Goal: Communication & Community: Answer question/provide support

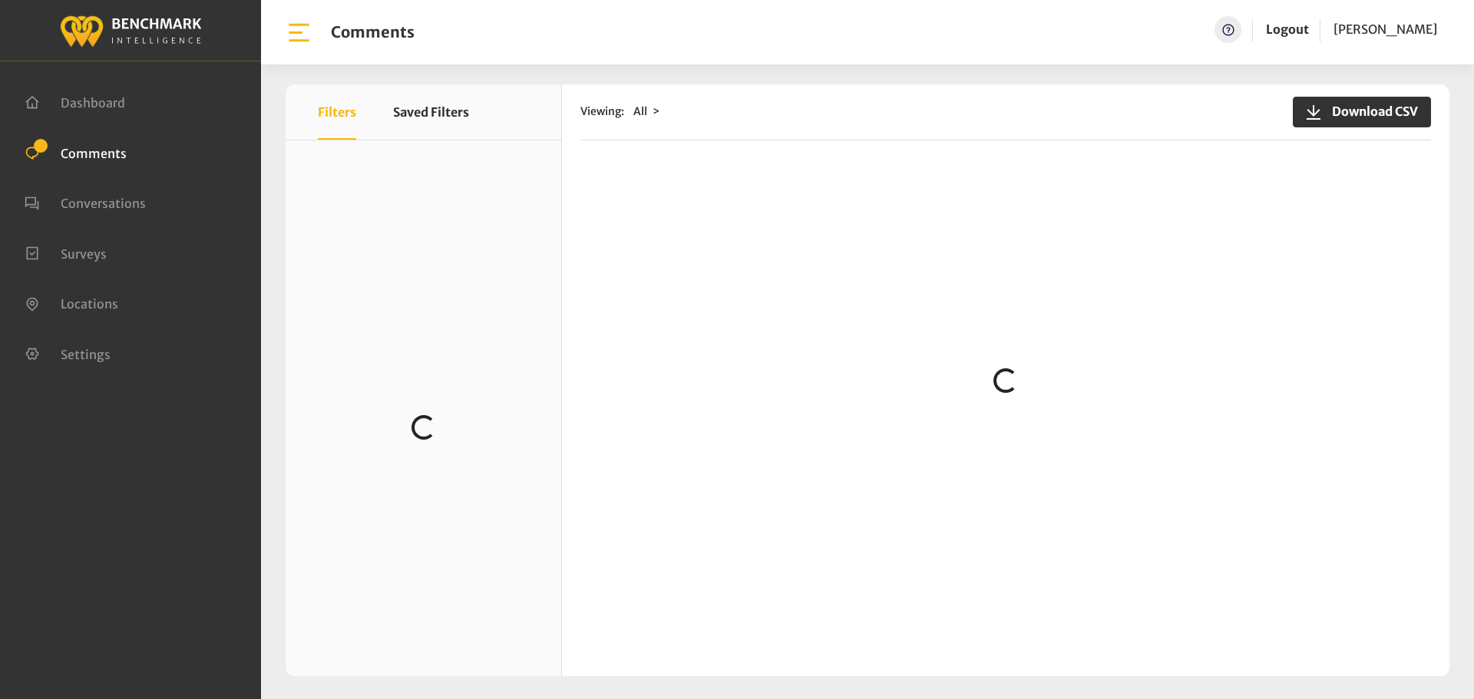
scroll to position [814, 0]
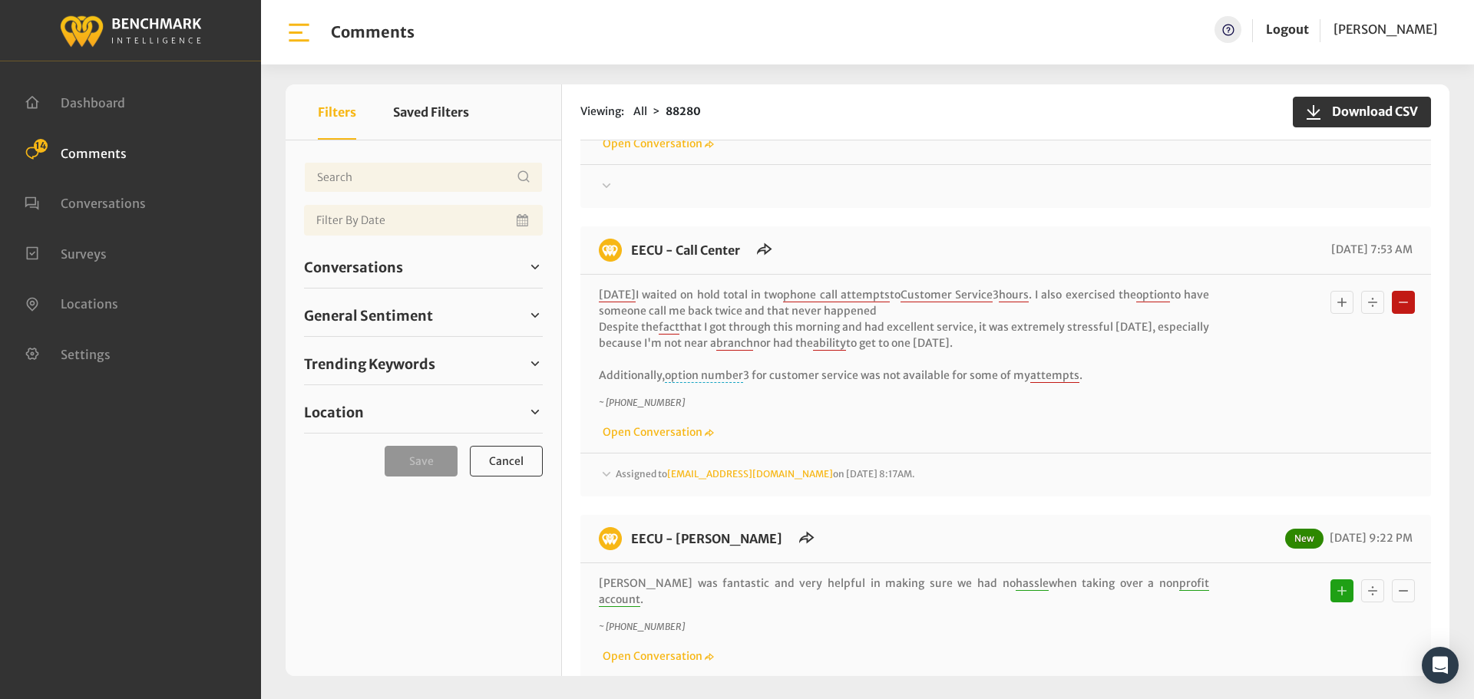
scroll to position [384, 0]
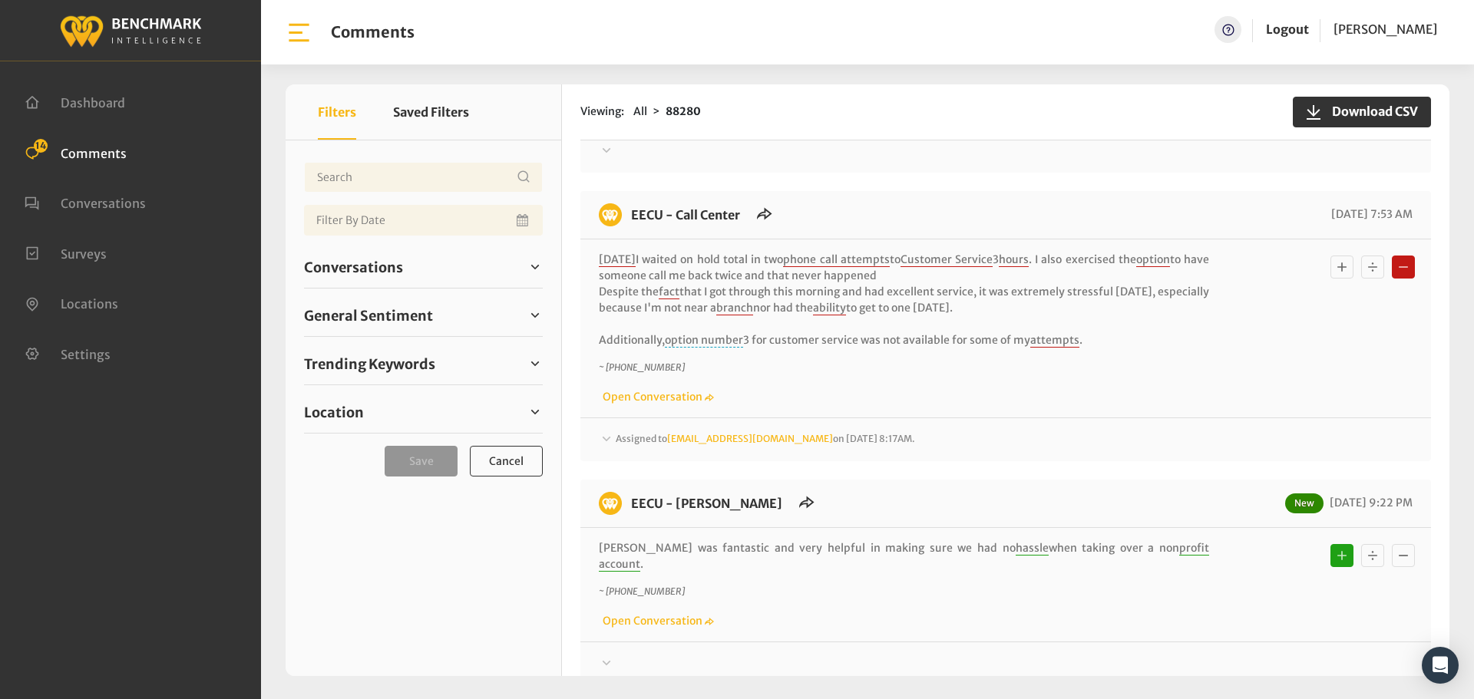
click at [659, 441] on span "Assigned to Heatherm@myeecu.org on September 9, 2025 8:17AM." at bounding box center [765, 439] width 299 height 12
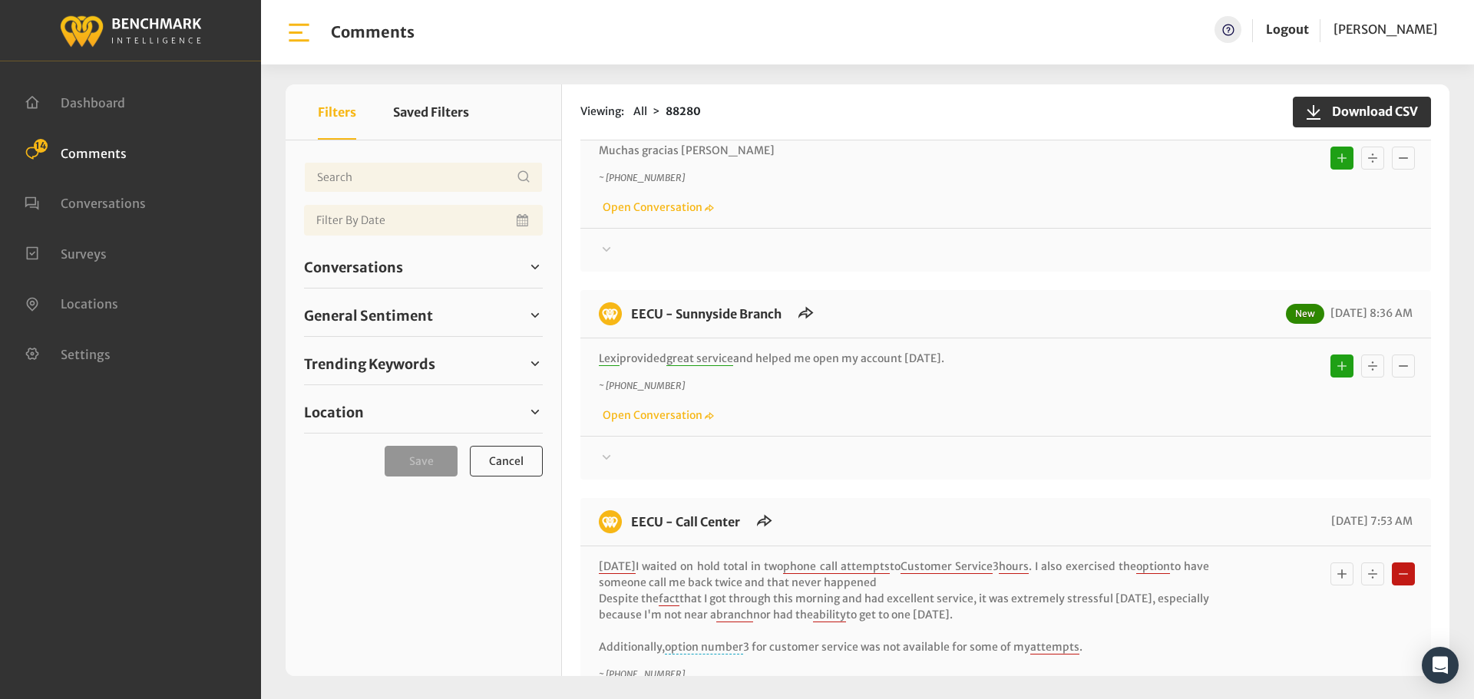
scroll to position [0, 0]
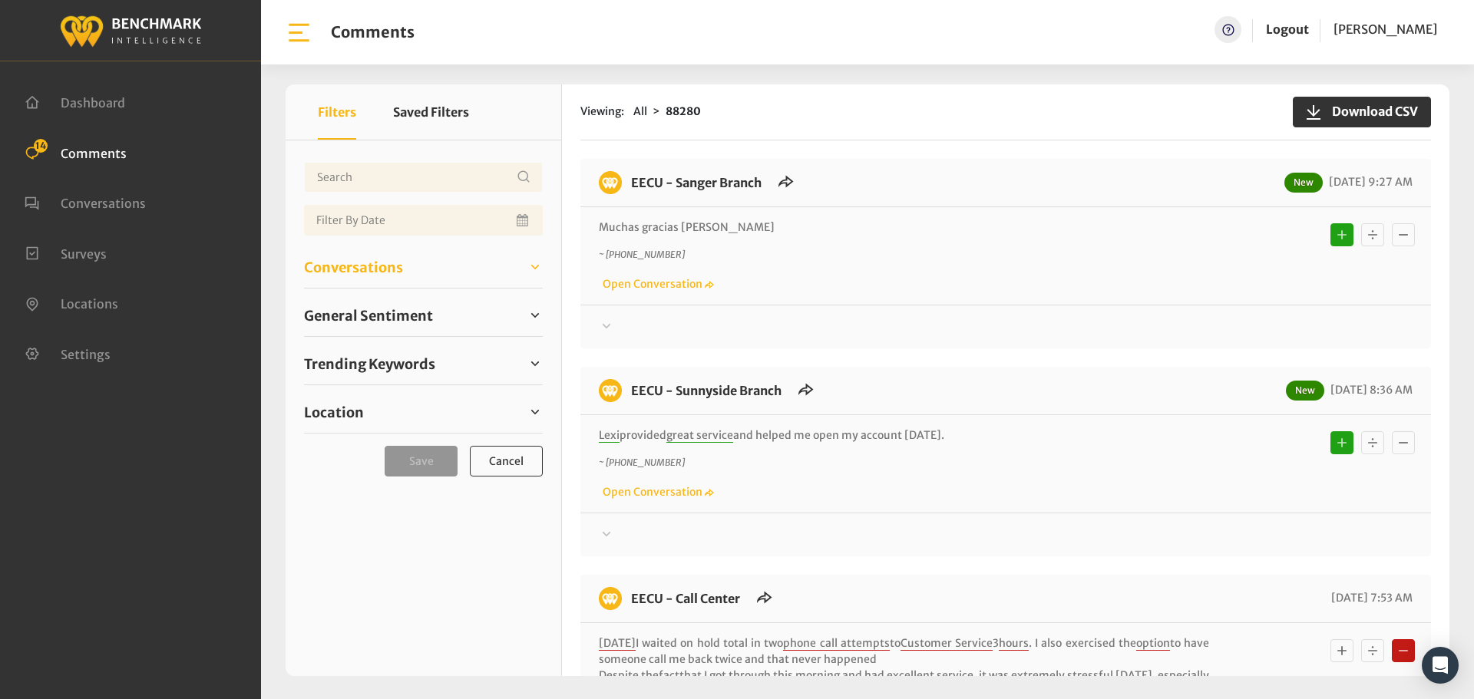
click at [348, 269] on span "Conversations" at bounding box center [353, 267] width 99 height 21
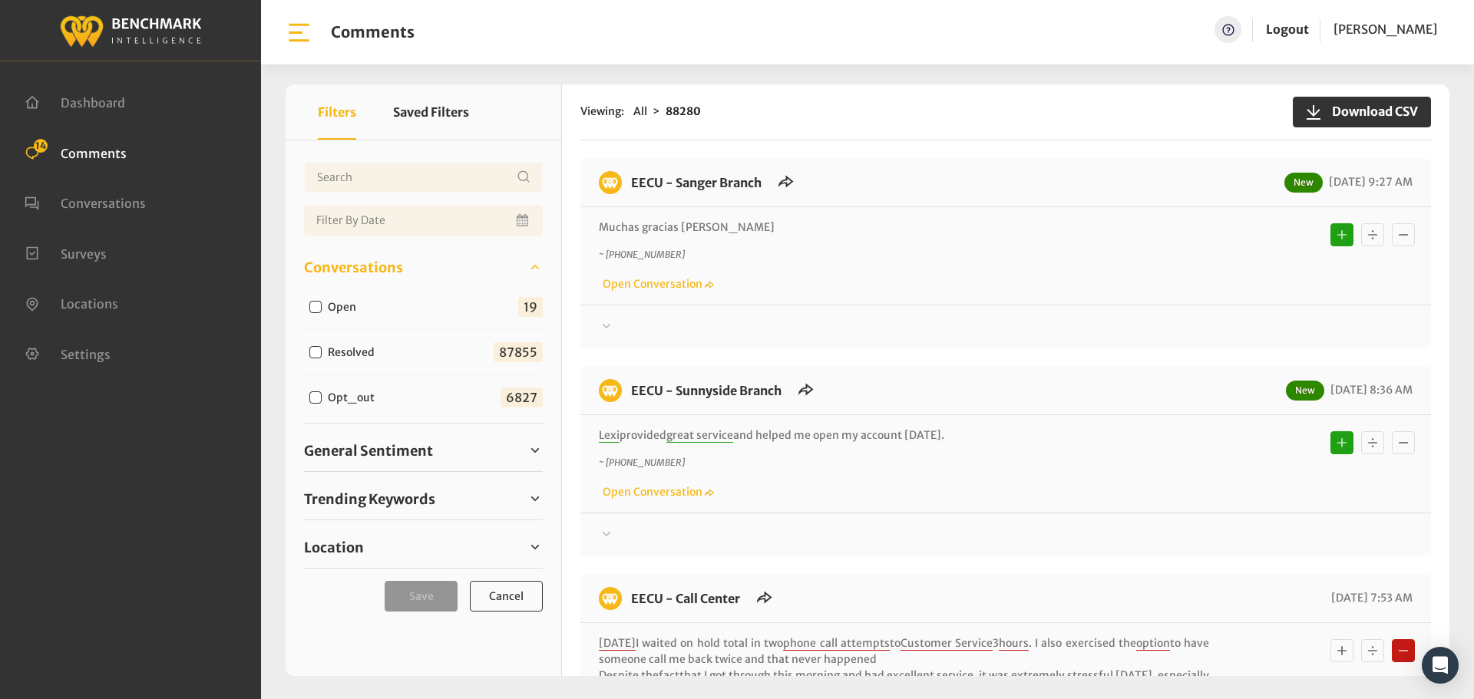
click at [310, 307] on input "Open" at bounding box center [315, 307] width 12 height 12
checkbox input "true"
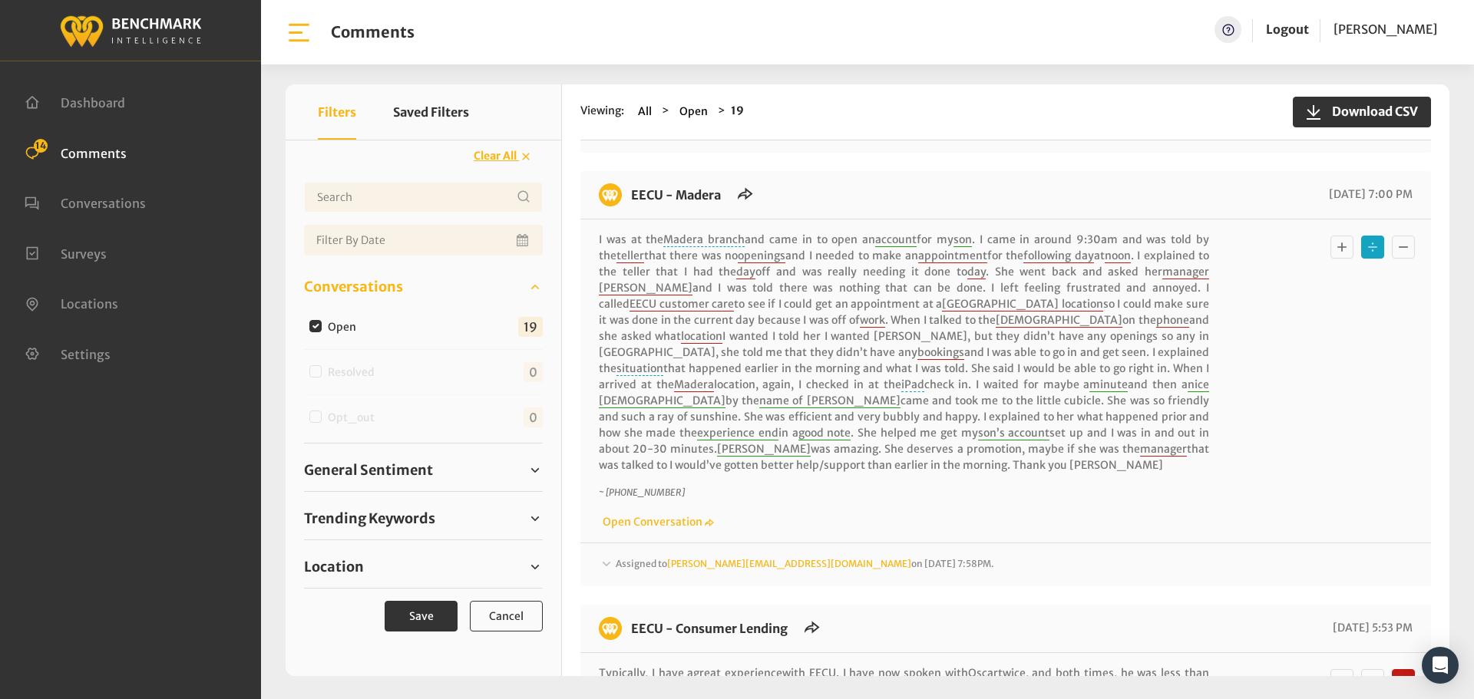
scroll to position [1151, 0]
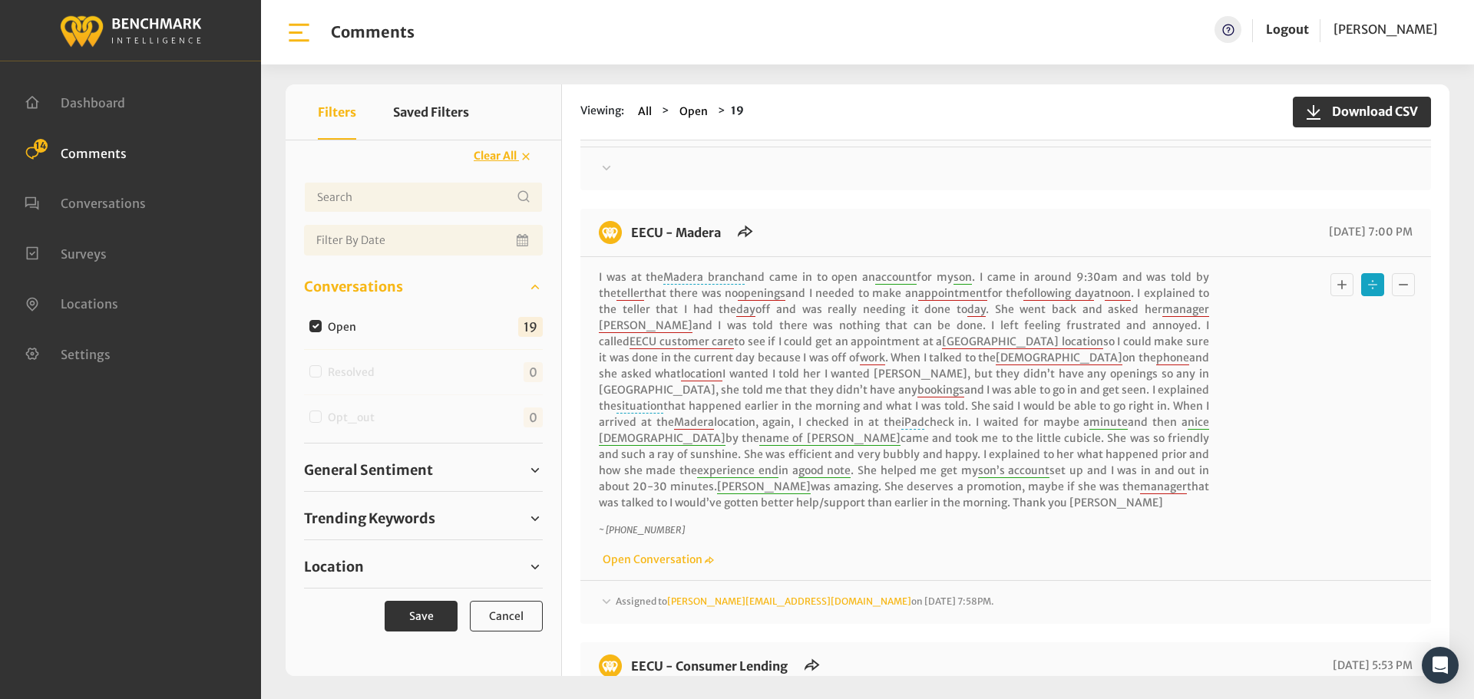
click at [616, 596] on span "Assigned to michelleh@myeecu.org on September 8, 2025 7:58PM." at bounding box center [805, 602] width 378 height 12
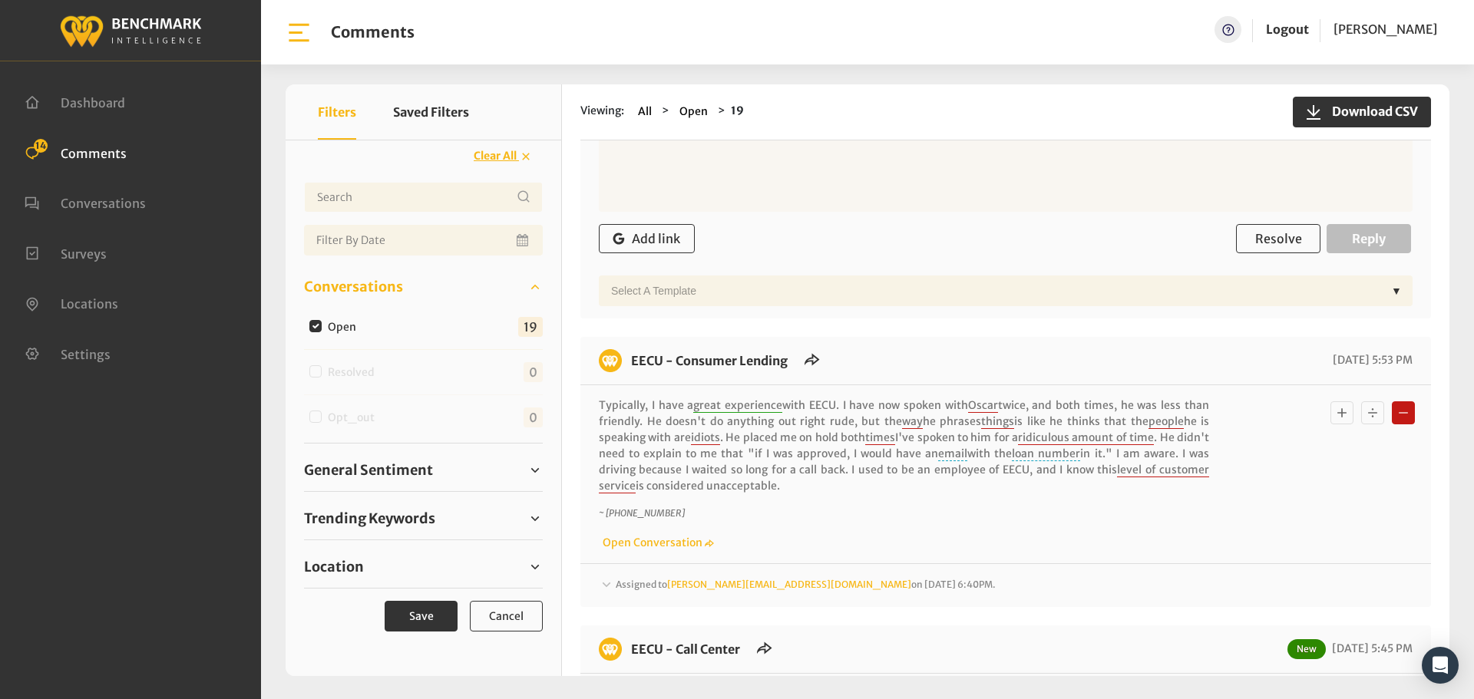
scroll to position [1535, 0]
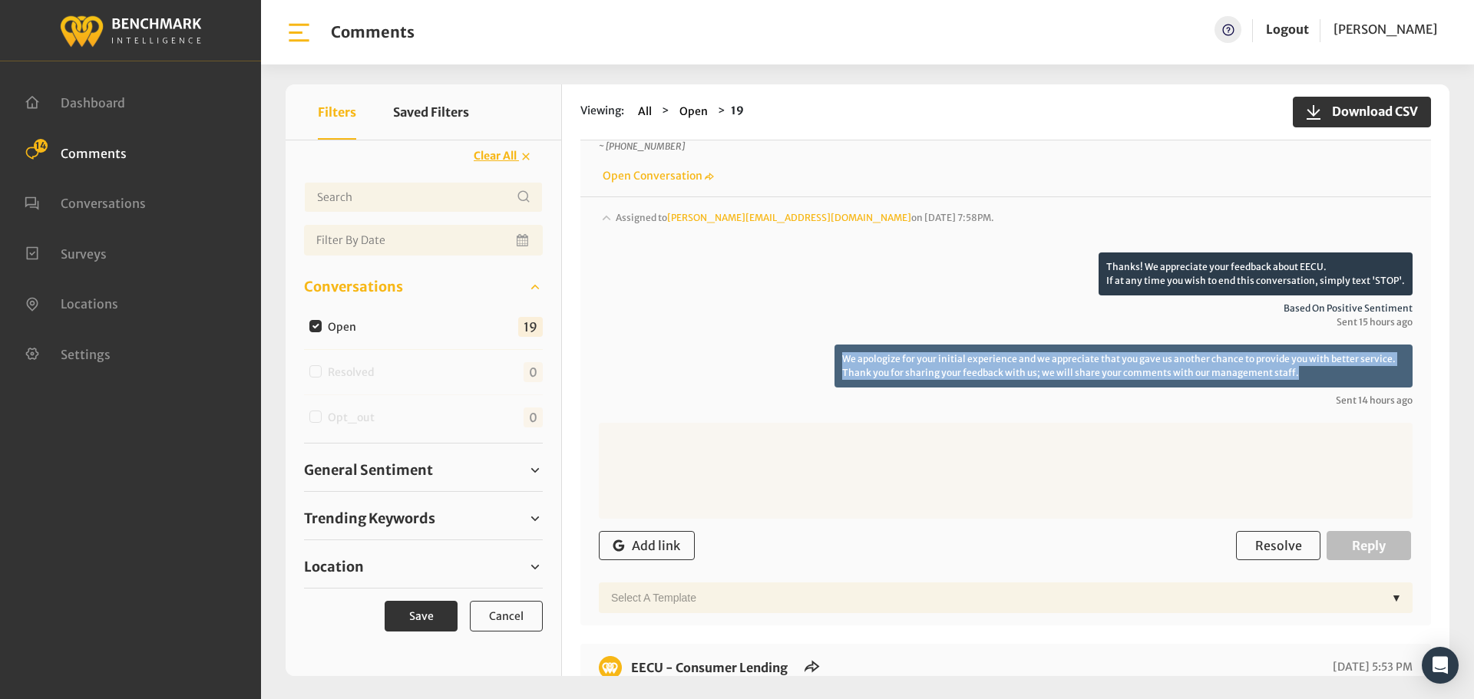
drag, startPoint x: 1314, startPoint y: 319, endPoint x: 838, endPoint y: 309, distance: 476.0
click at [838, 345] on p "We apologize for your initial experience and we appreciate that you gave us ano…" at bounding box center [1123, 366] width 578 height 43
copy p "We apologize for your initial experience and we appreciate that you gave us ano…"
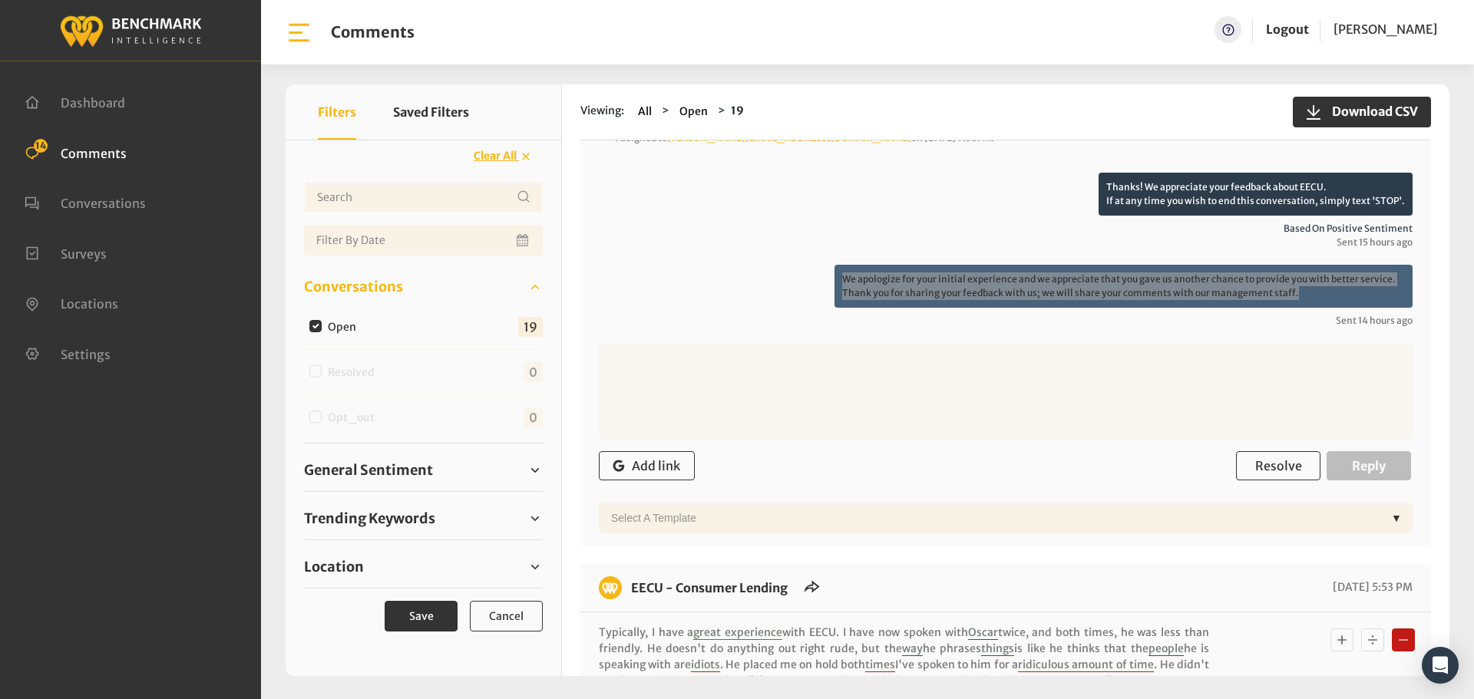
scroll to position [1612, 0]
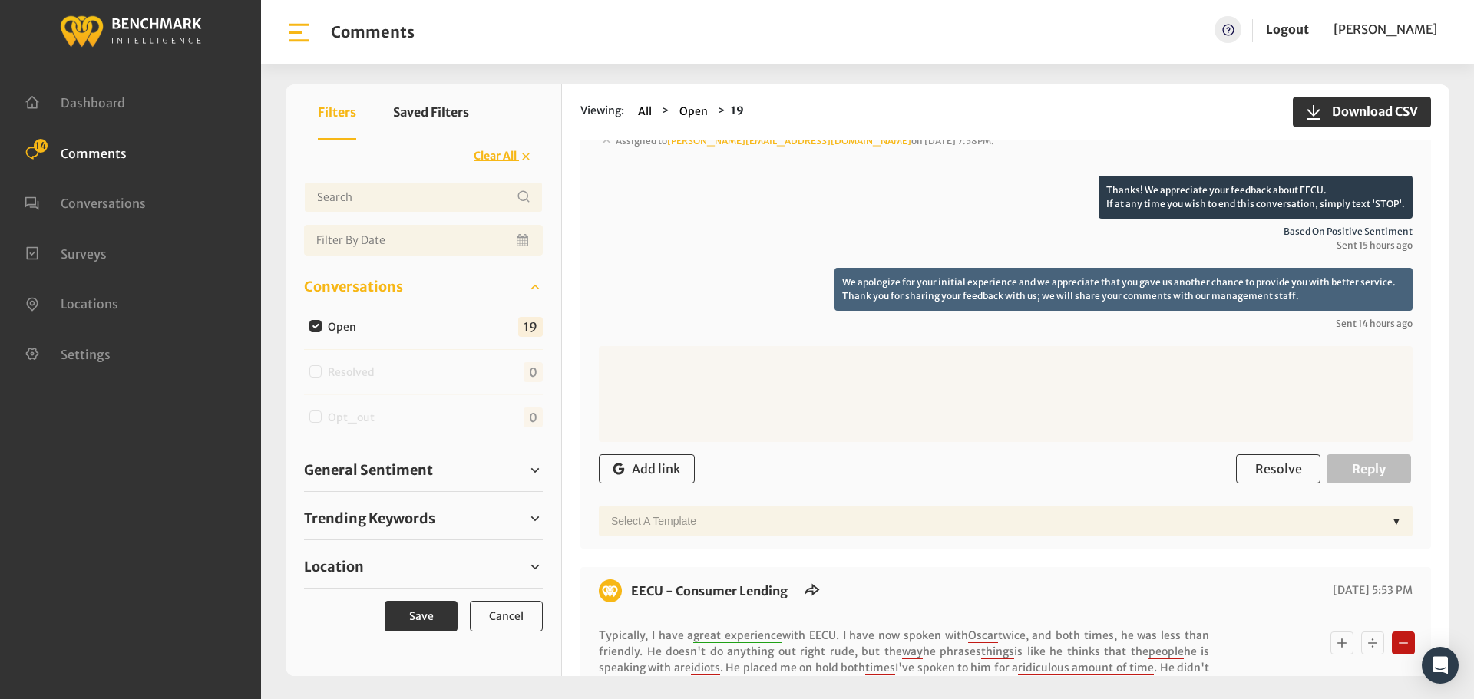
click at [801, 346] on textarea at bounding box center [1006, 394] width 814 height 96
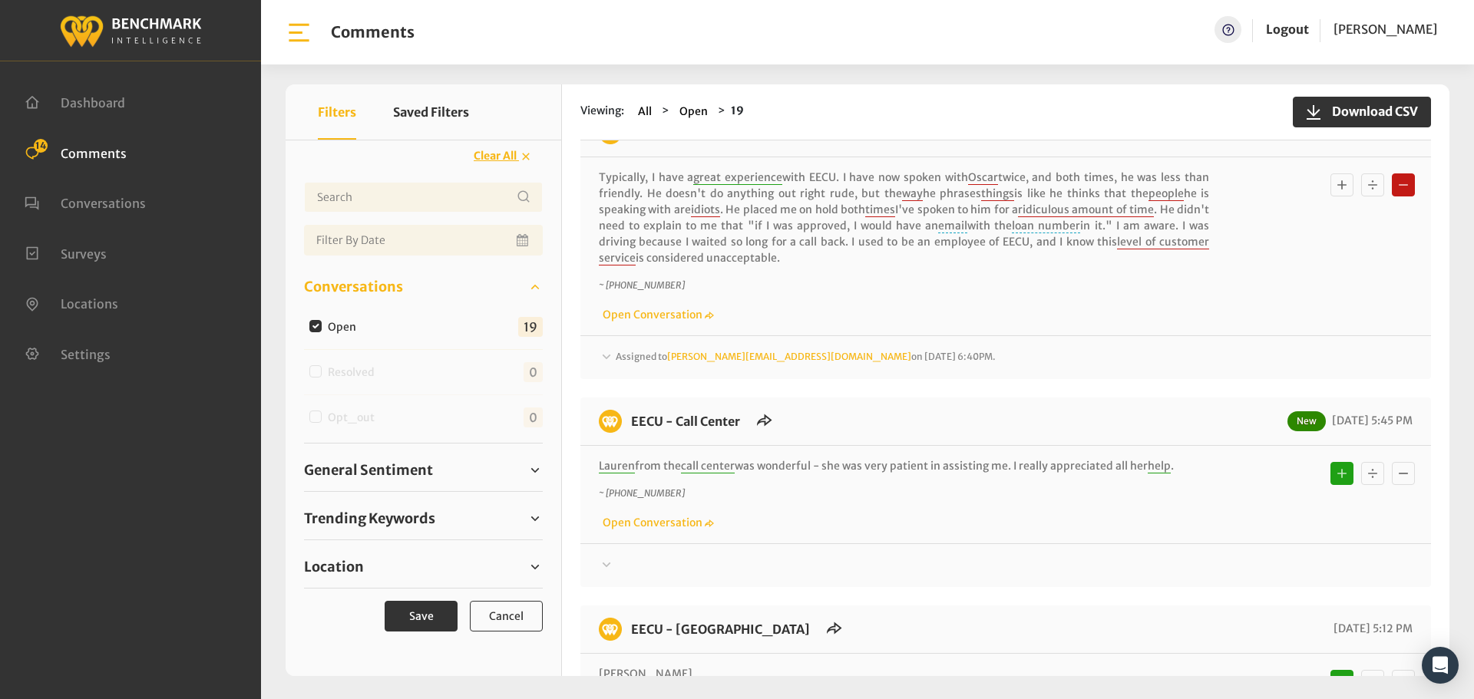
scroll to position [2072, 0]
click at [618, 348] on span "Assigned to michelleh@myeecu.org on September 8, 2025 6:40PM." at bounding box center [806, 354] width 380 height 12
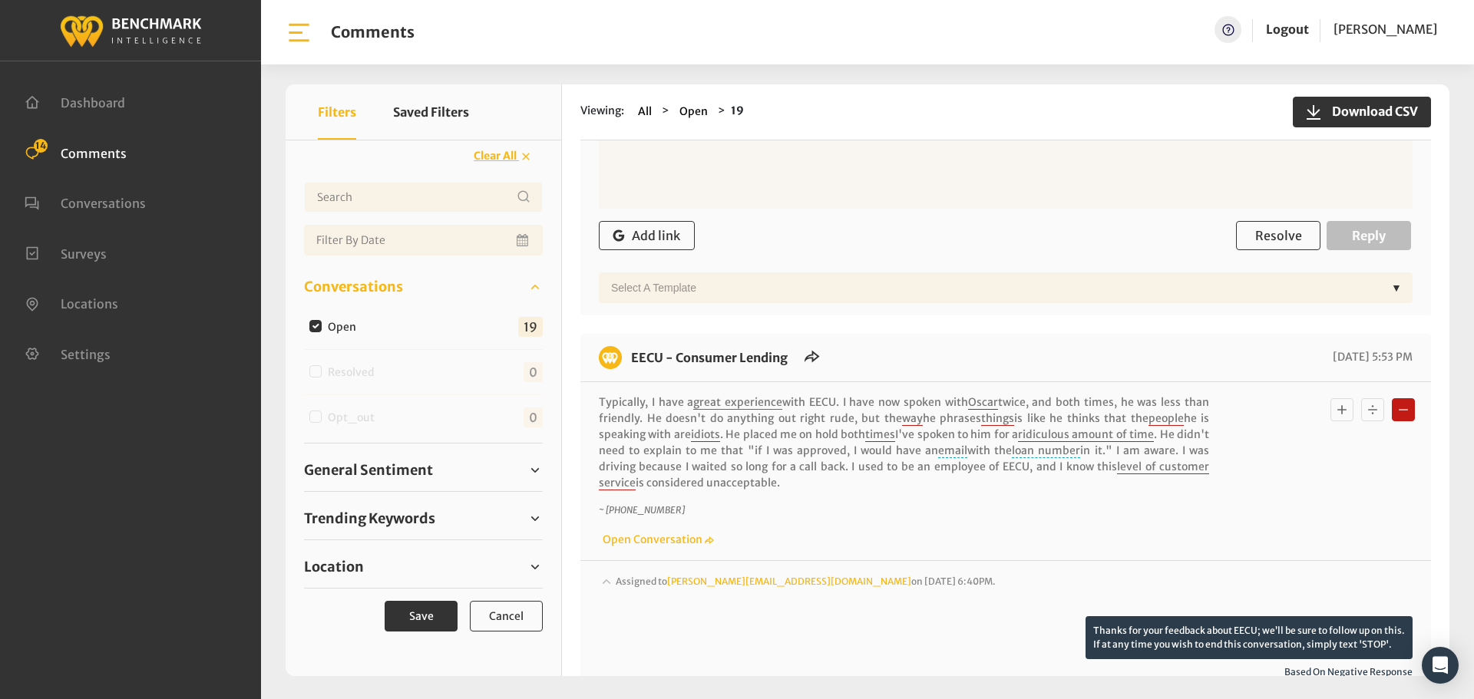
scroll to position [1842, 0]
drag, startPoint x: 758, startPoint y: 527, endPoint x: 632, endPoint y: 322, distance: 241.2
click at [632, 337] on div "EECU - Consumer Lending 09/08/2025 5:53 PM Typically, I have a great experience…" at bounding box center [1005, 705] width 850 height 736
copy div "EECU - Consumer Lending 09/08/2025 5:53 PM Typically, I have a great experience…"
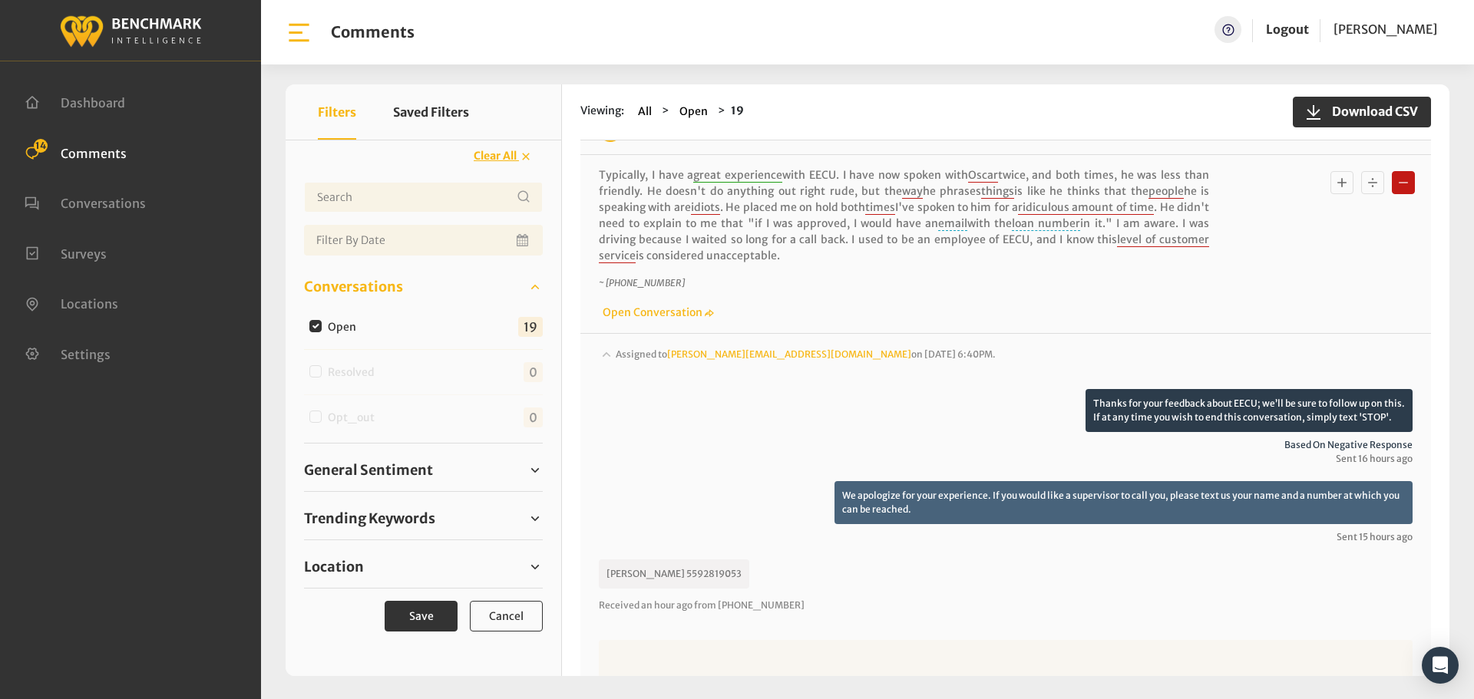
scroll to position [1996, 0]
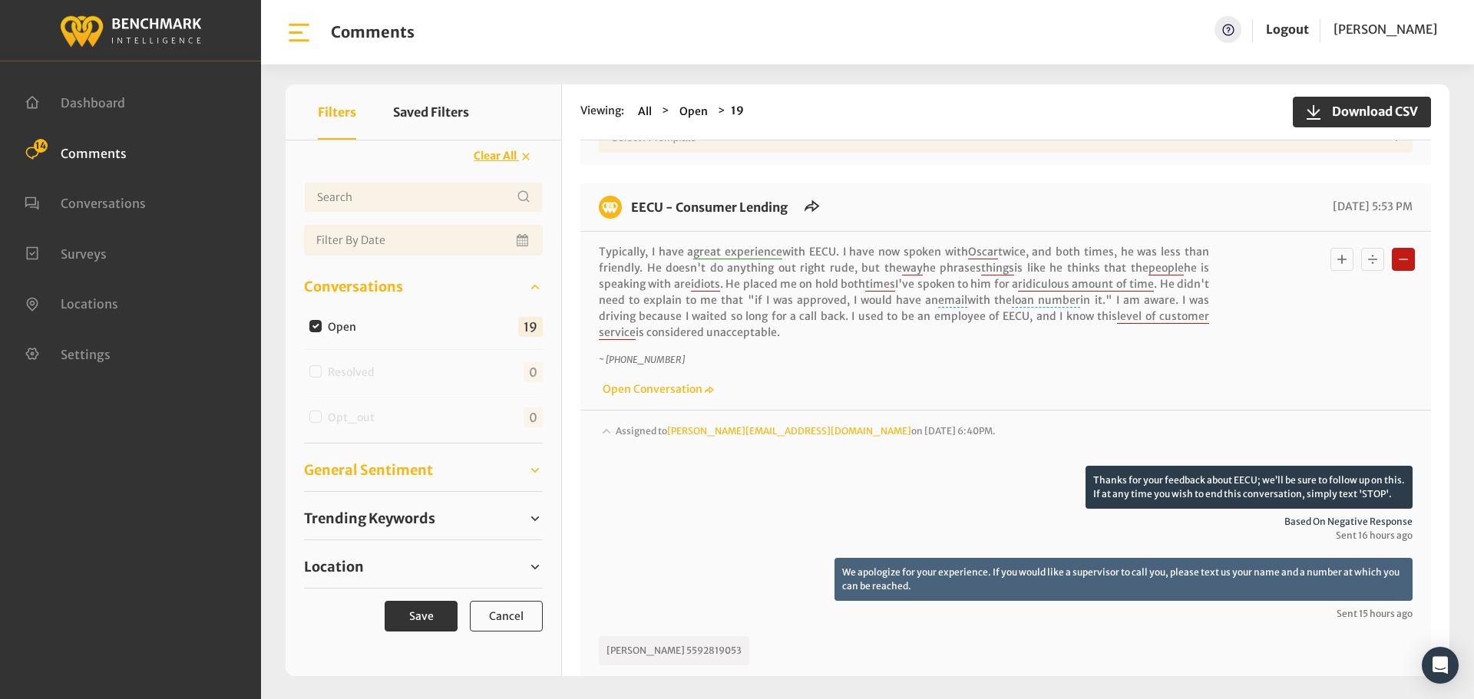
click at [348, 468] on span "General Sentiment" at bounding box center [368, 470] width 129 height 21
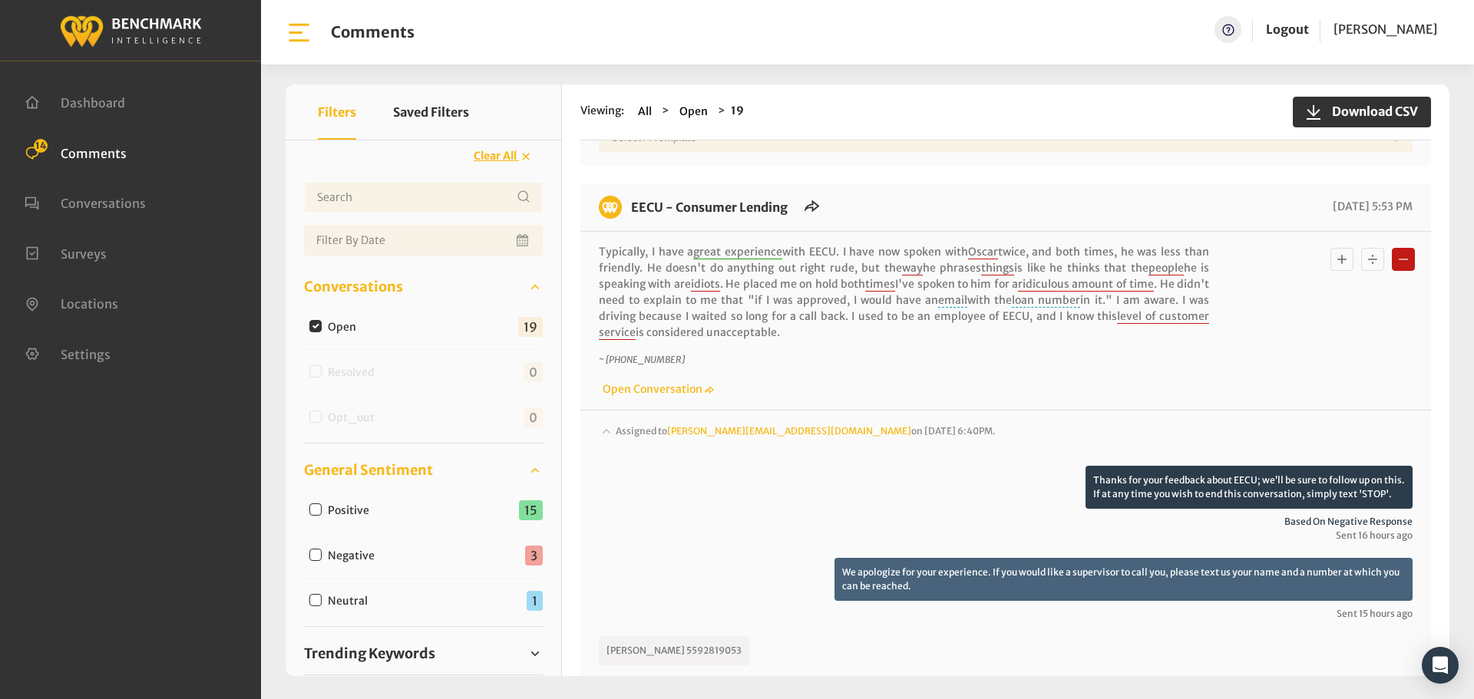
click at [348, 468] on span "General Sentiment" at bounding box center [368, 470] width 129 height 21
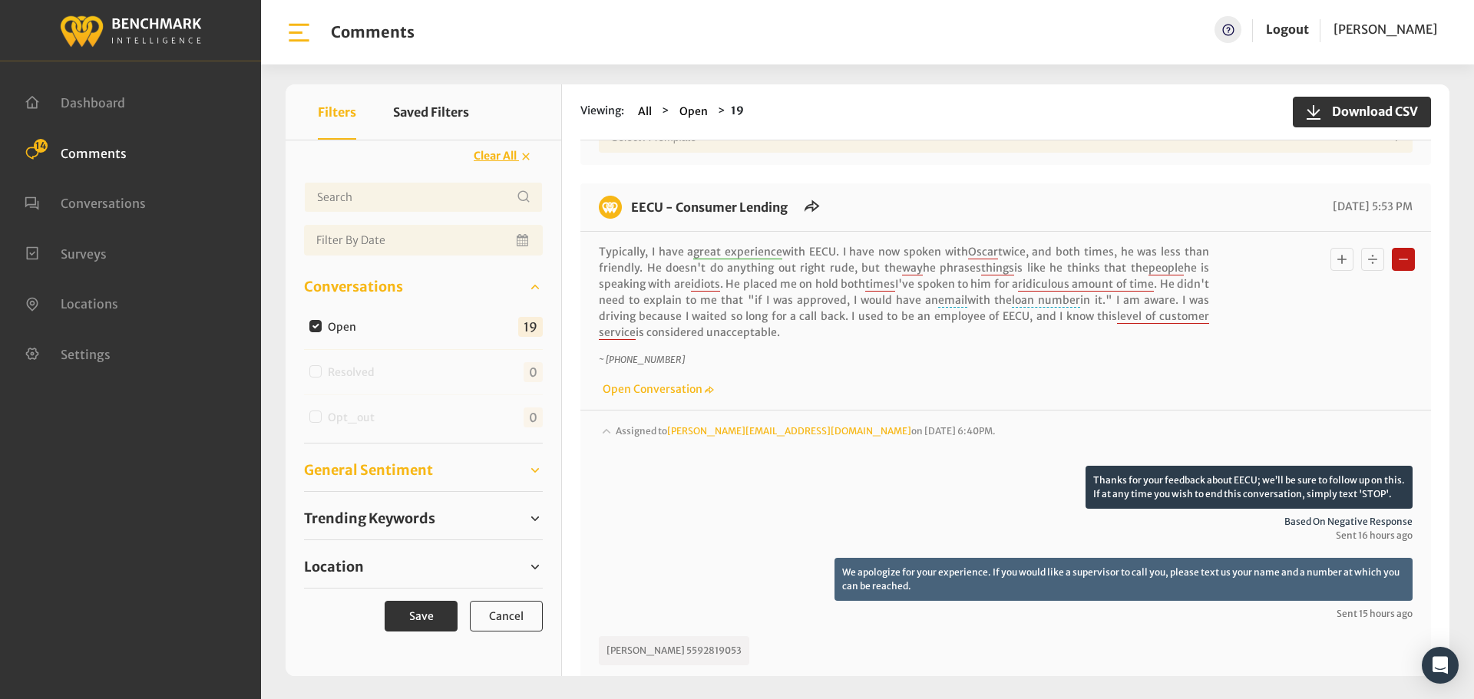
click at [348, 468] on span "General Sentiment" at bounding box center [368, 470] width 129 height 21
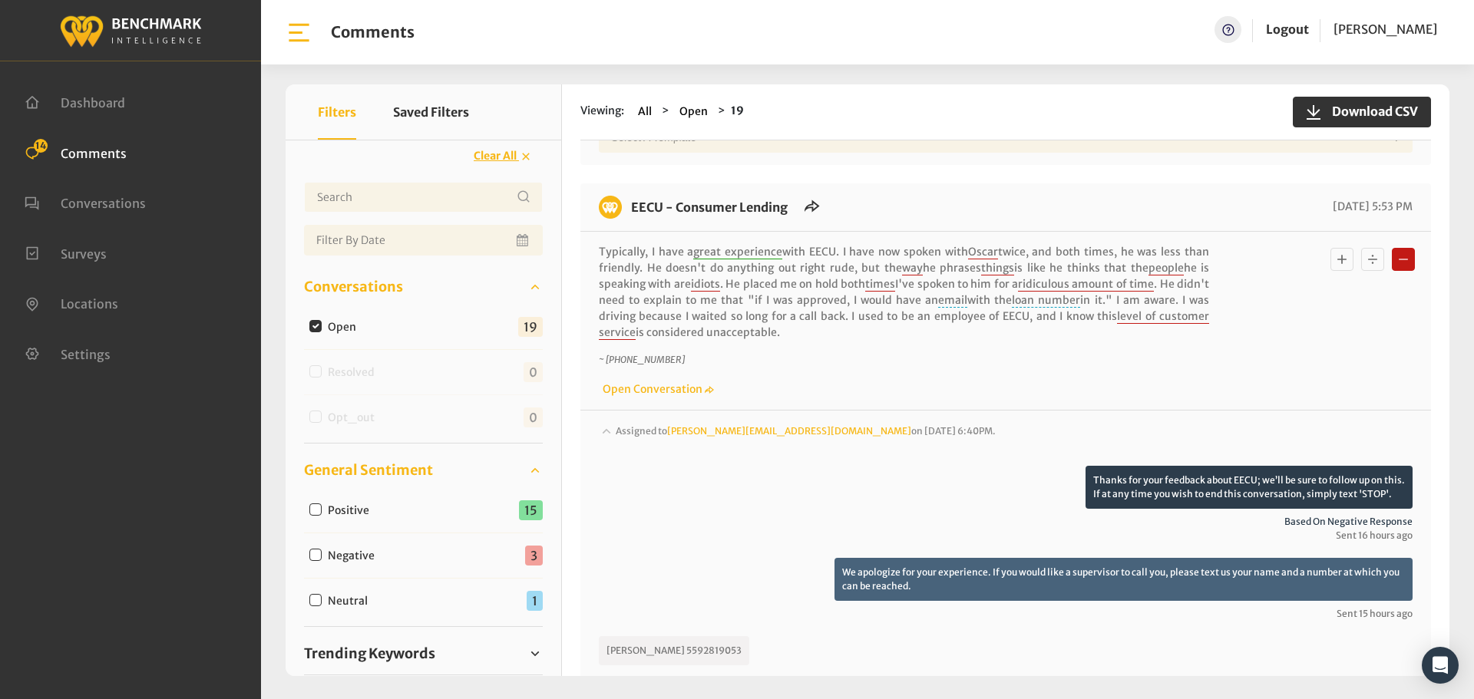
click at [315, 556] on input "Negative" at bounding box center [315, 555] width 12 height 12
checkbox input "true"
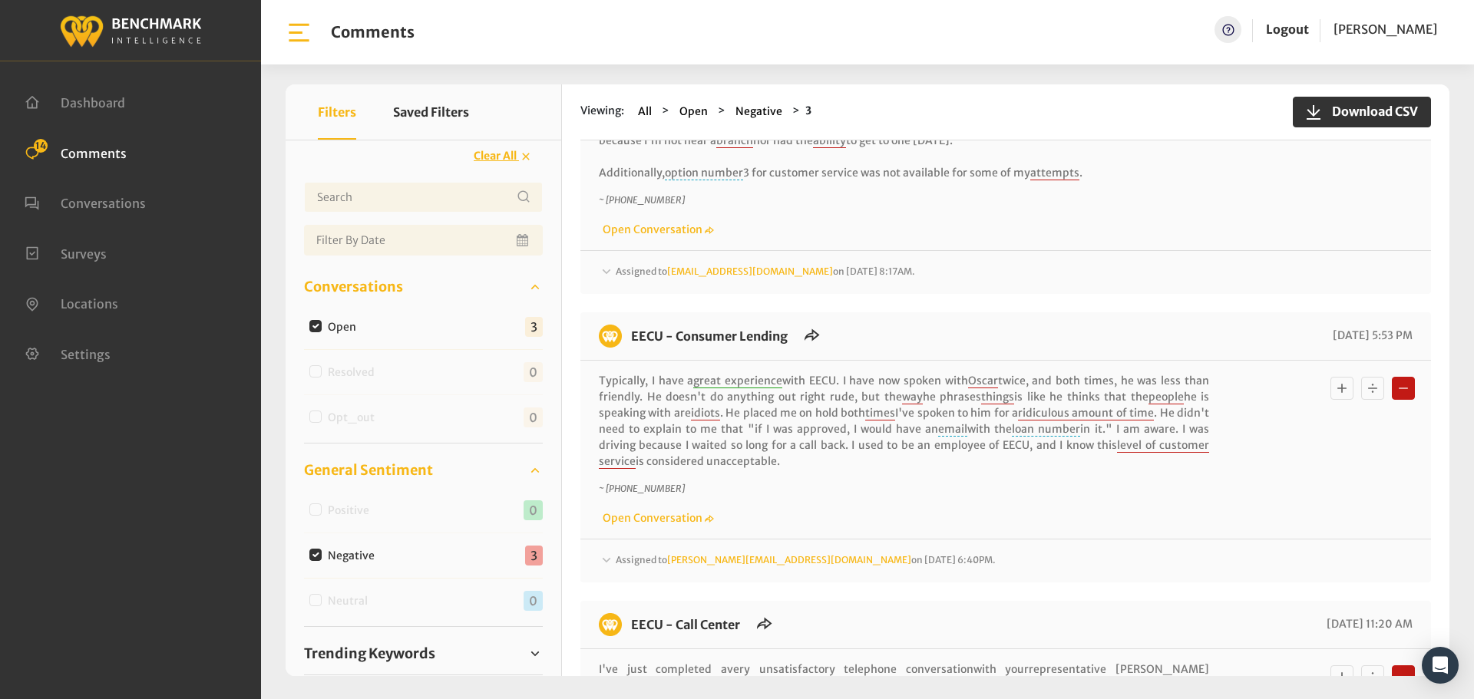
scroll to position [154, 0]
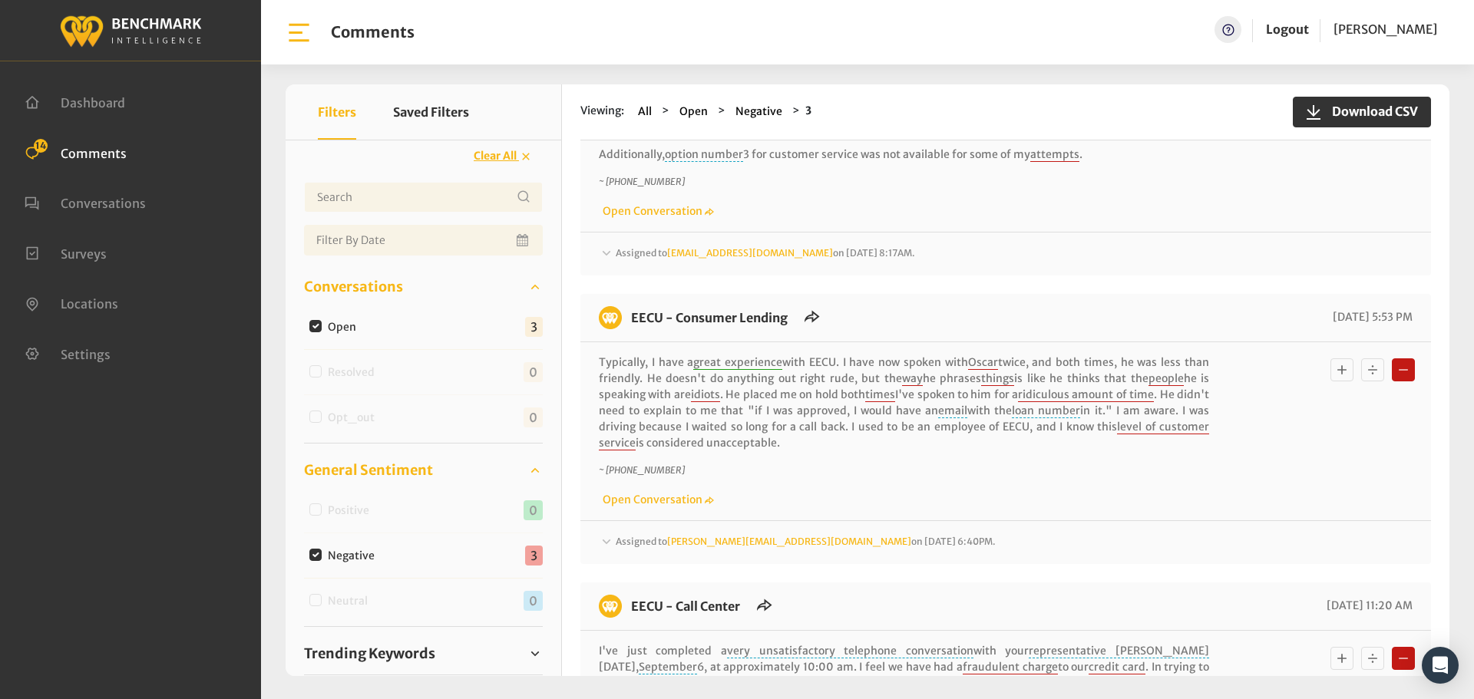
click at [660, 546] on span "Assigned to michelleh@myeecu.org on September 8, 2025 6:40PM." at bounding box center [806, 542] width 380 height 12
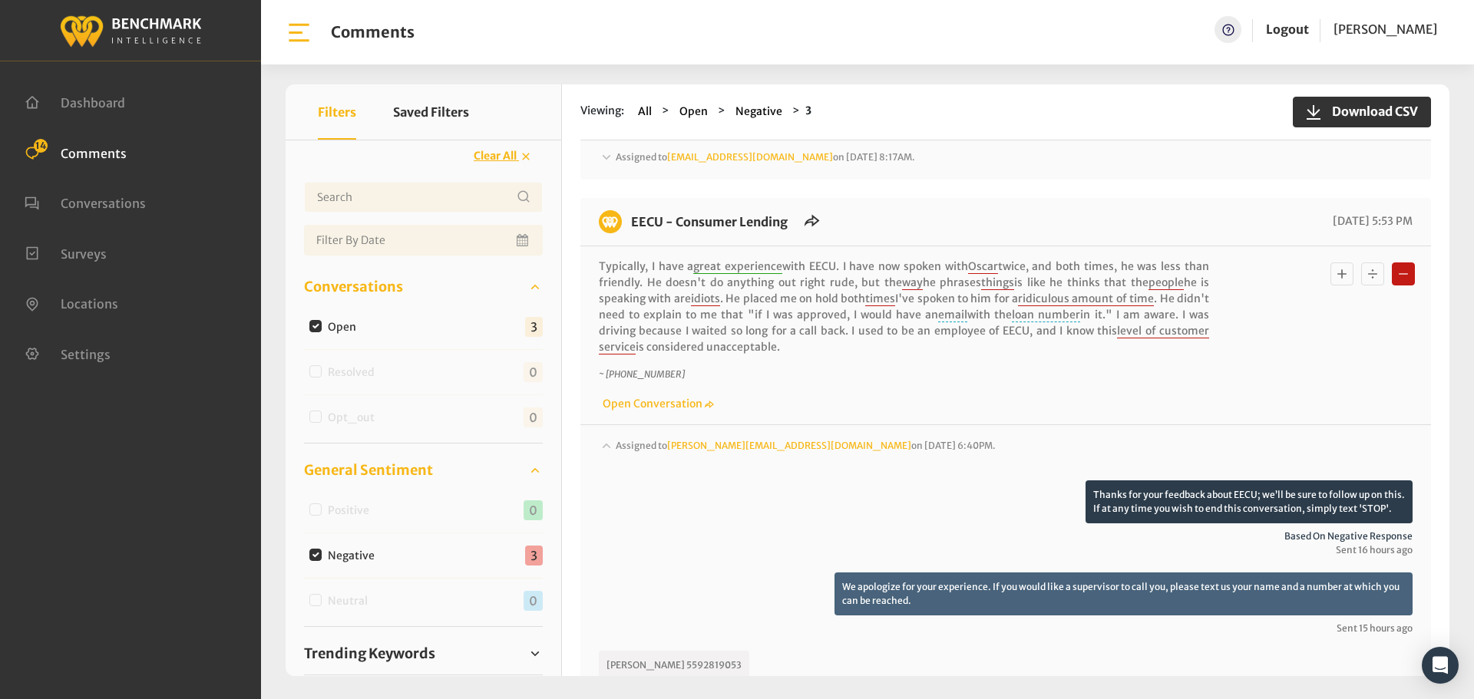
scroll to position [461, 0]
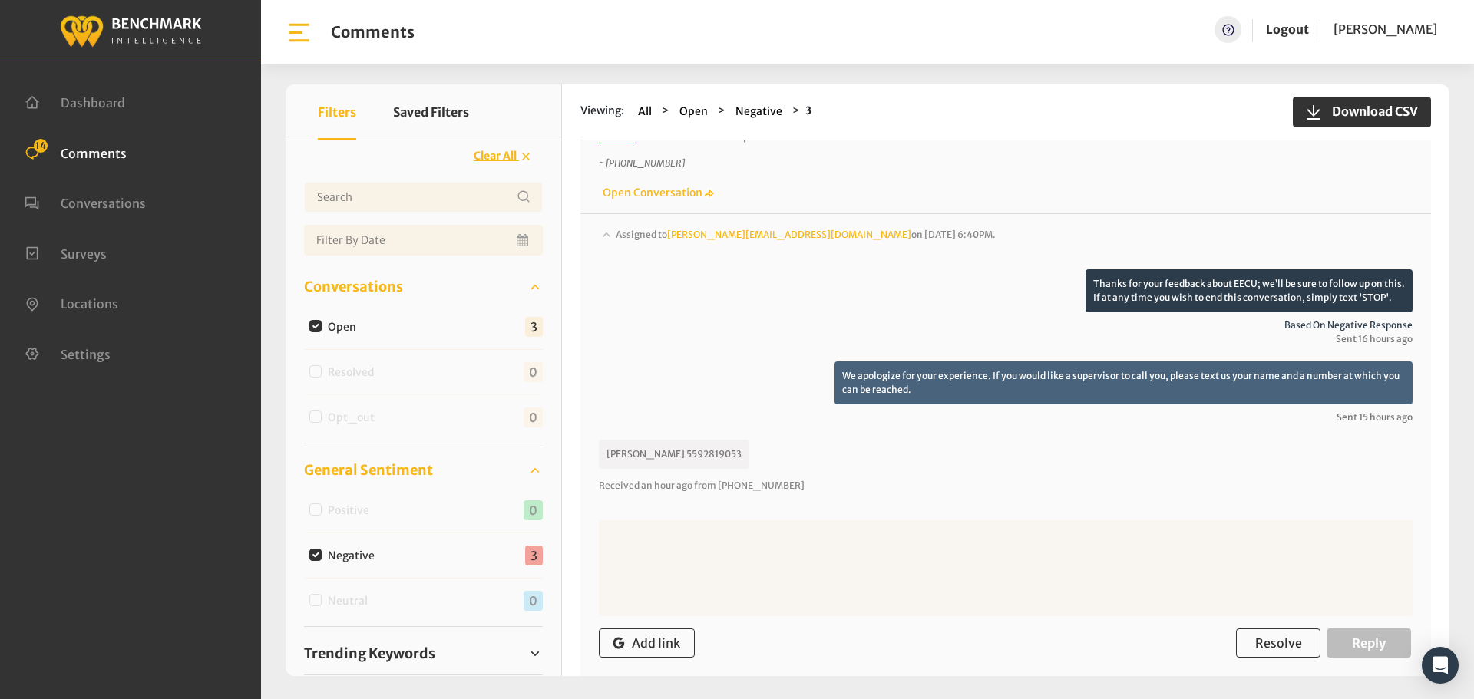
click at [734, 552] on textarea at bounding box center [1006, 568] width 814 height 96
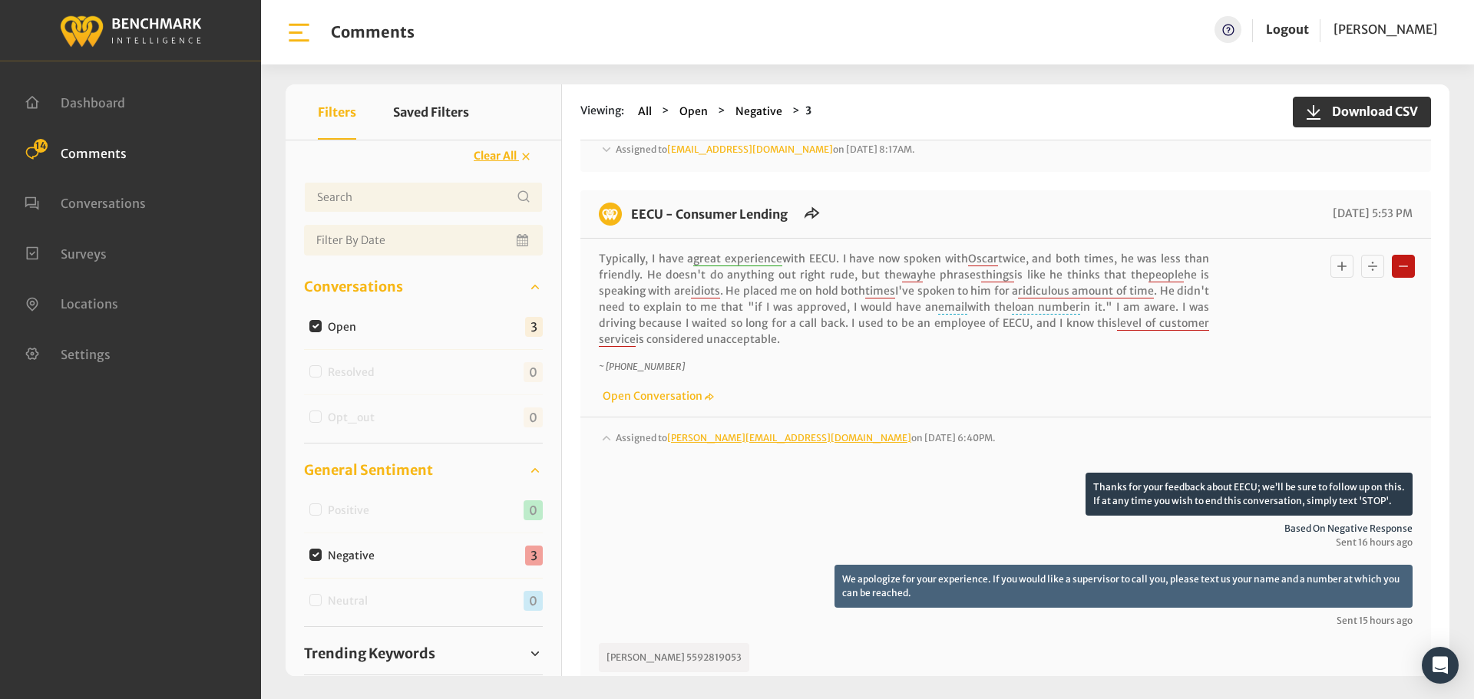
scroll to position [230, 0]
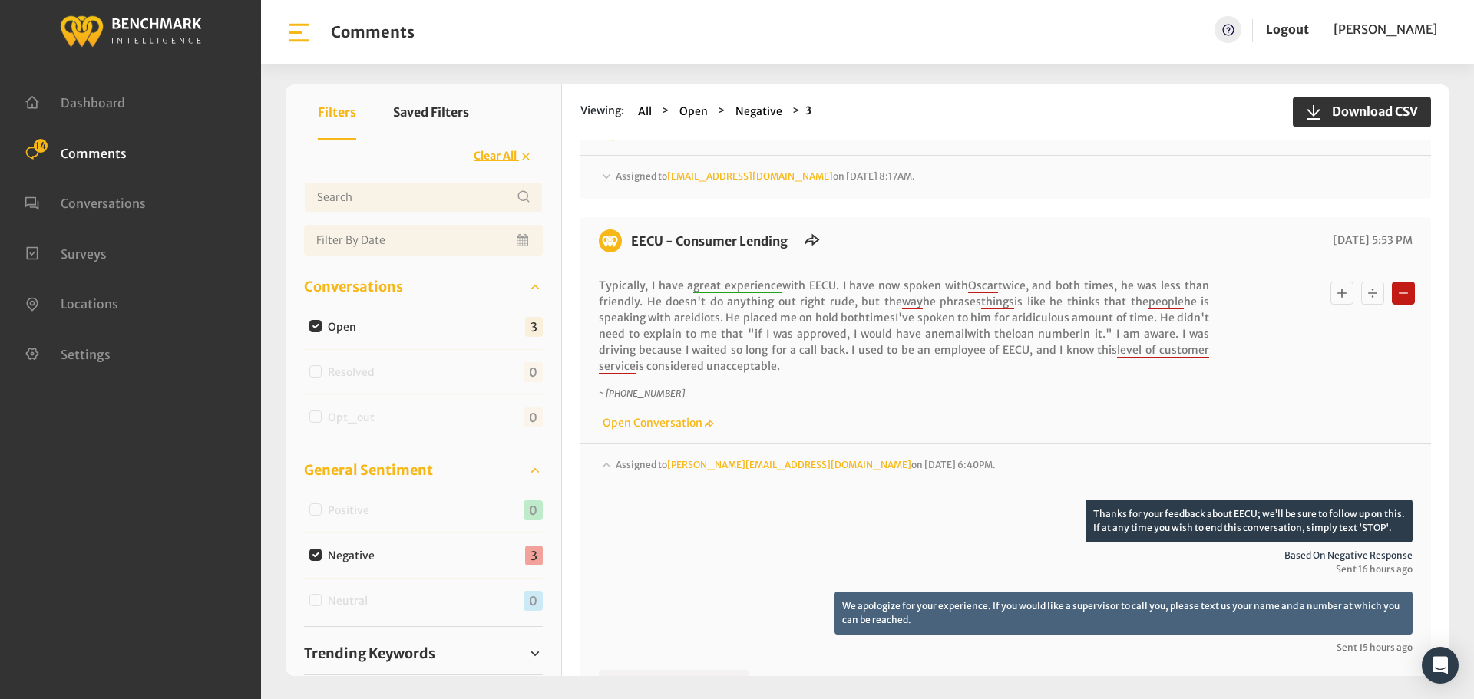
drag, startPoint x: 754, startPoint y: 449, endPoint x: 630, endPoint y: 226, distance: 255.0
click at [630, 226] on div "EECU - Consumer Lending 09/08/2025 5:53 PM Typically, I have a great experience…" at bounding box center [1005, 585] width 850 height 736
copy div "EECU - Consumer Lending 09/08/2025 5:53 PM Typically, I have a great experience…"
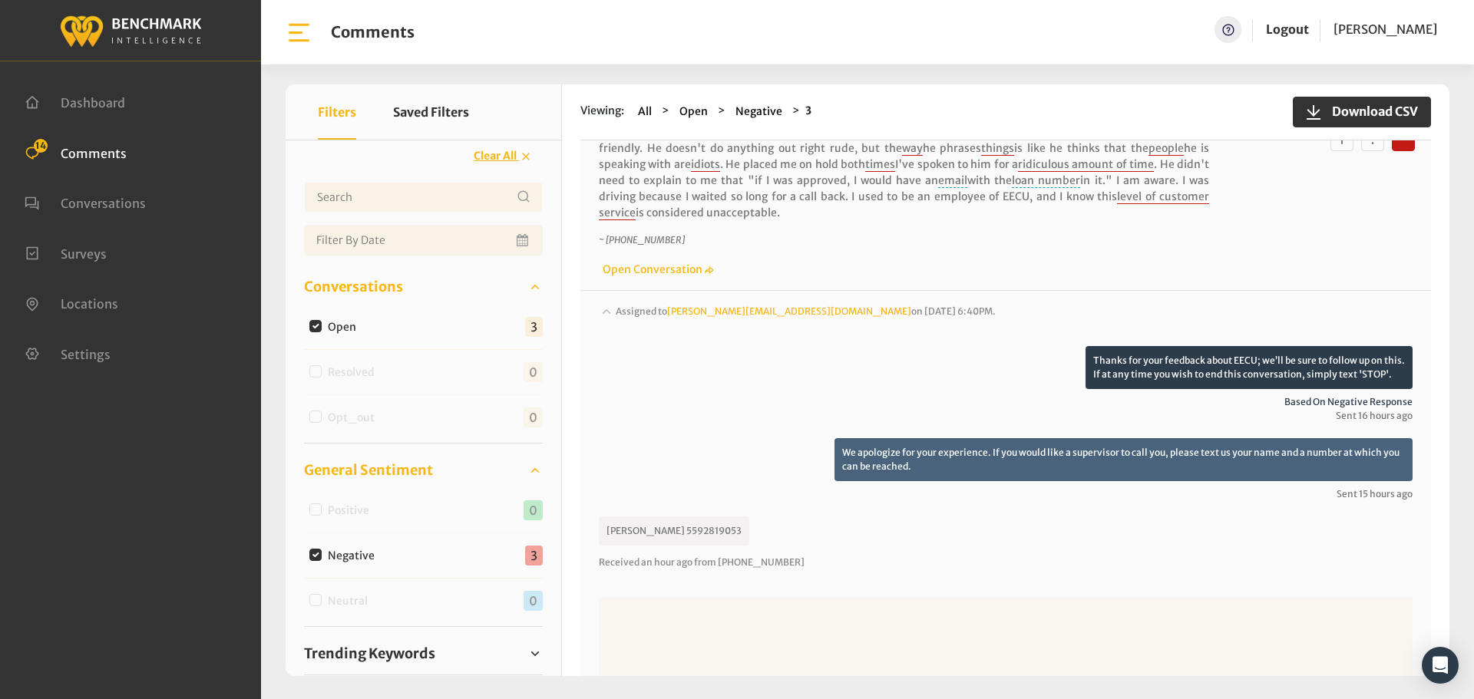
scroll to position [461, 0]
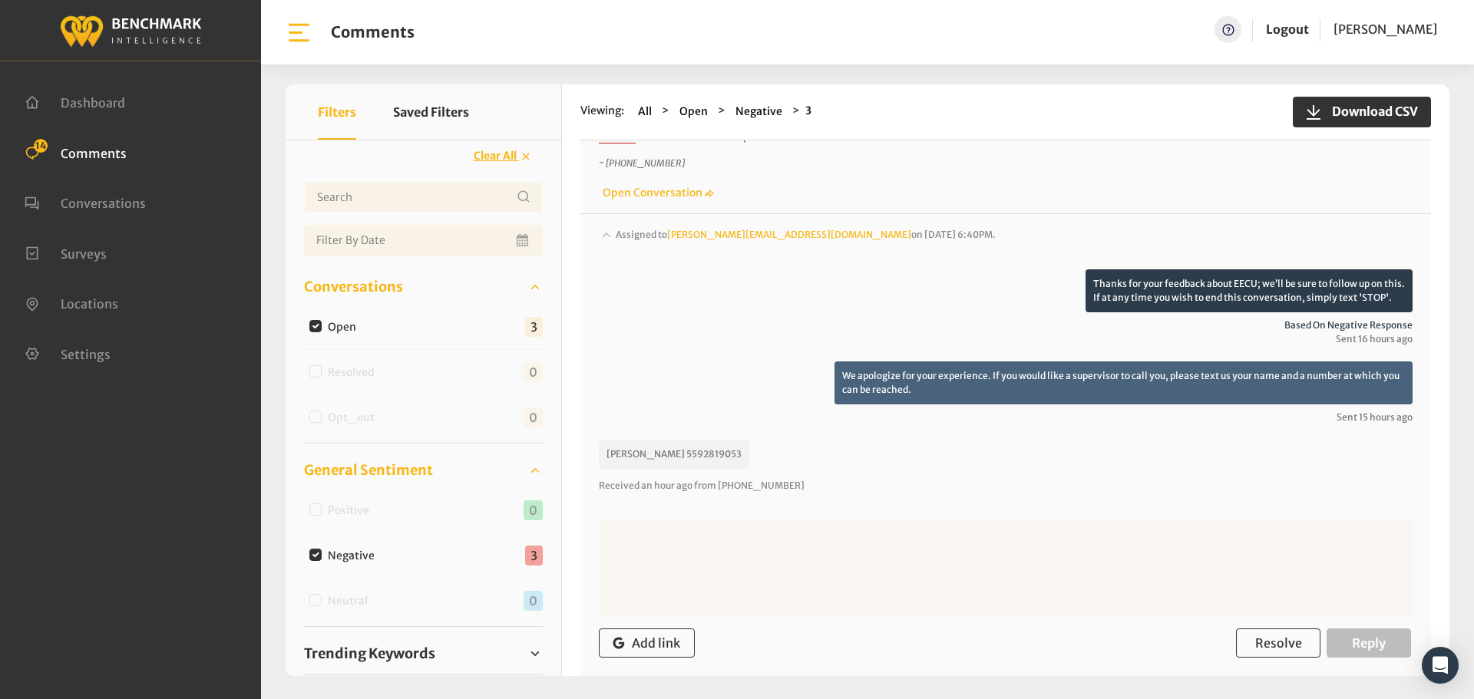
click at [797, 564] on textarea at bounding box center [1006, 568] width 814 height 96
drag, startPoint x: 822, startPoint y: 537, endPoint x: 750, endPoint y: 536, distance: 72.2
click at [750, 536] on textarea "Thank you, a supervisor will contact you." at bounding box center [1006, 568] width 814 height 96
type textarea "Thank you, a supervisor will call you."
click at [1384, 643] on button "Reply" at bounding box center [1368, 643] width 84 height 29
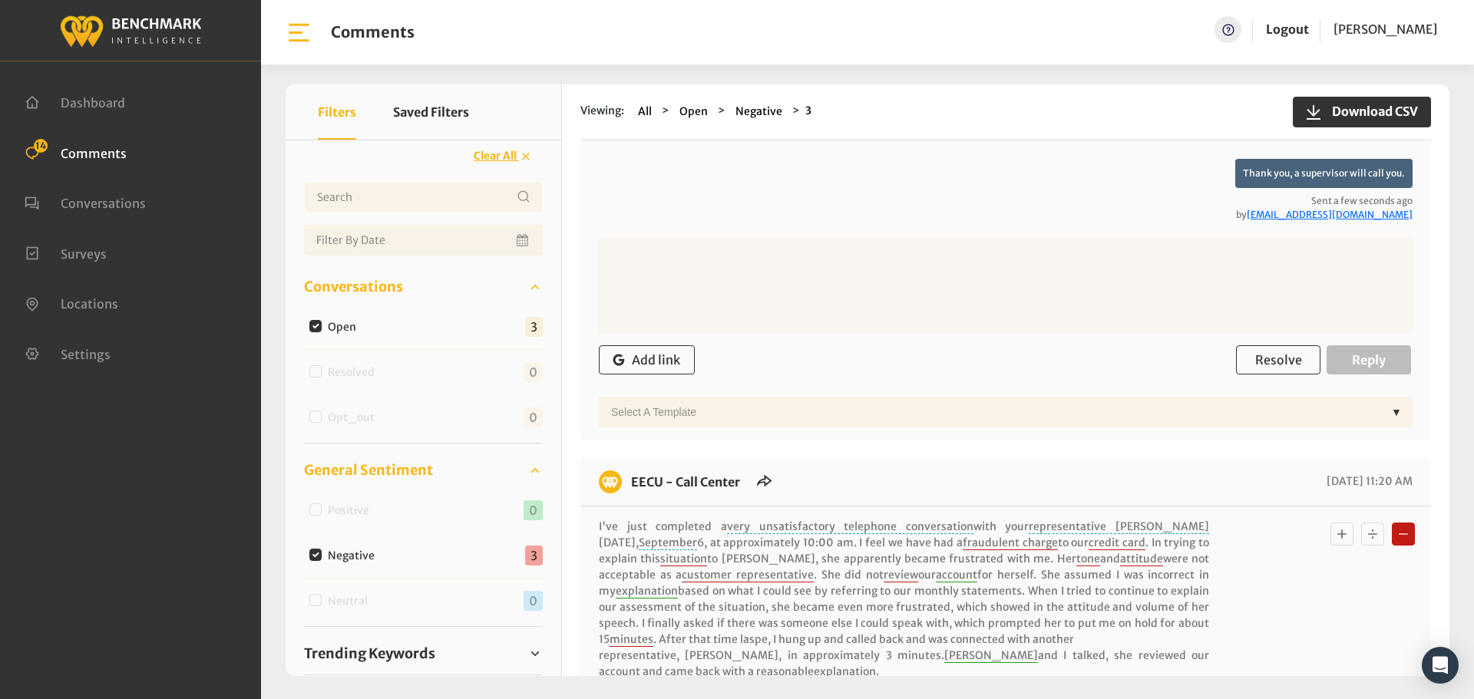
scroll to position [844, 0]
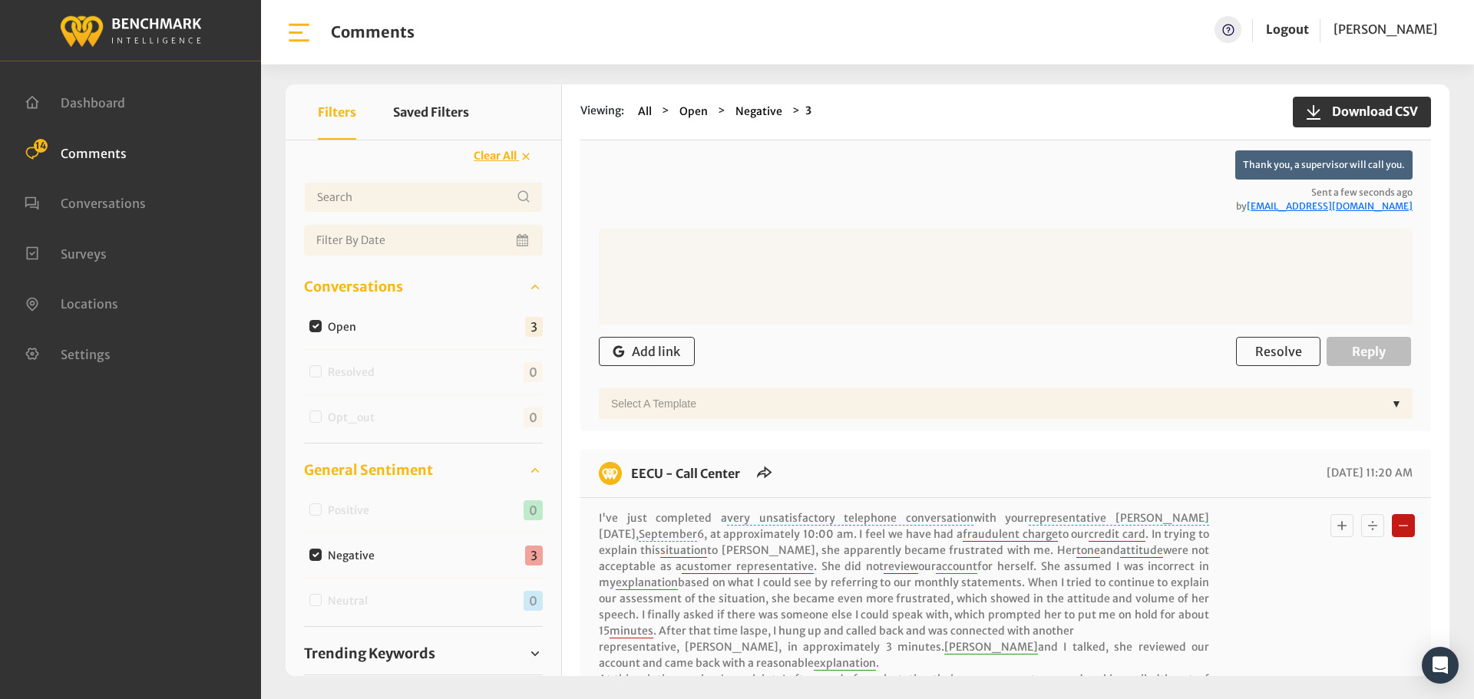
click at [319, 558] on input "Negative" at bounding box center [315, 555] width 12 height 12
checkbox input "false"
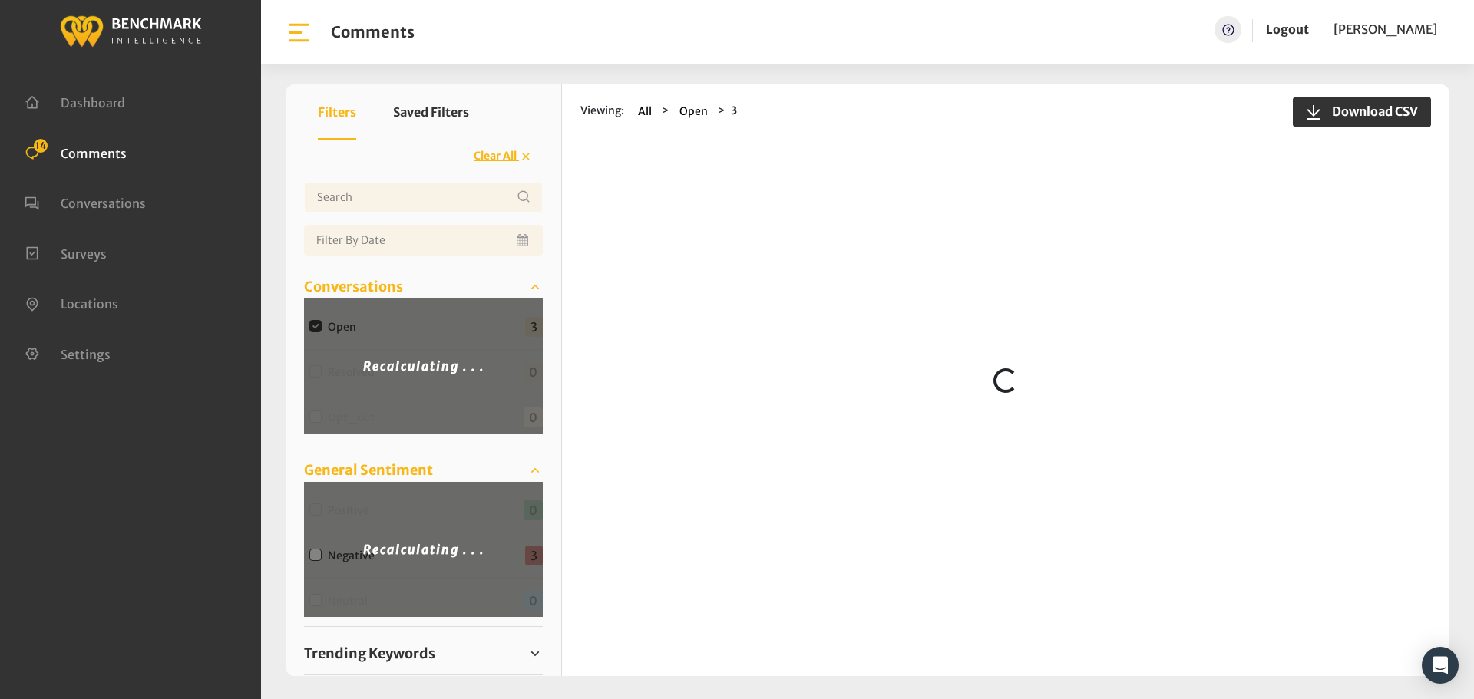
scroll to position [0, 0]
